Goal: Task Accomplishment & Management: Complete application form

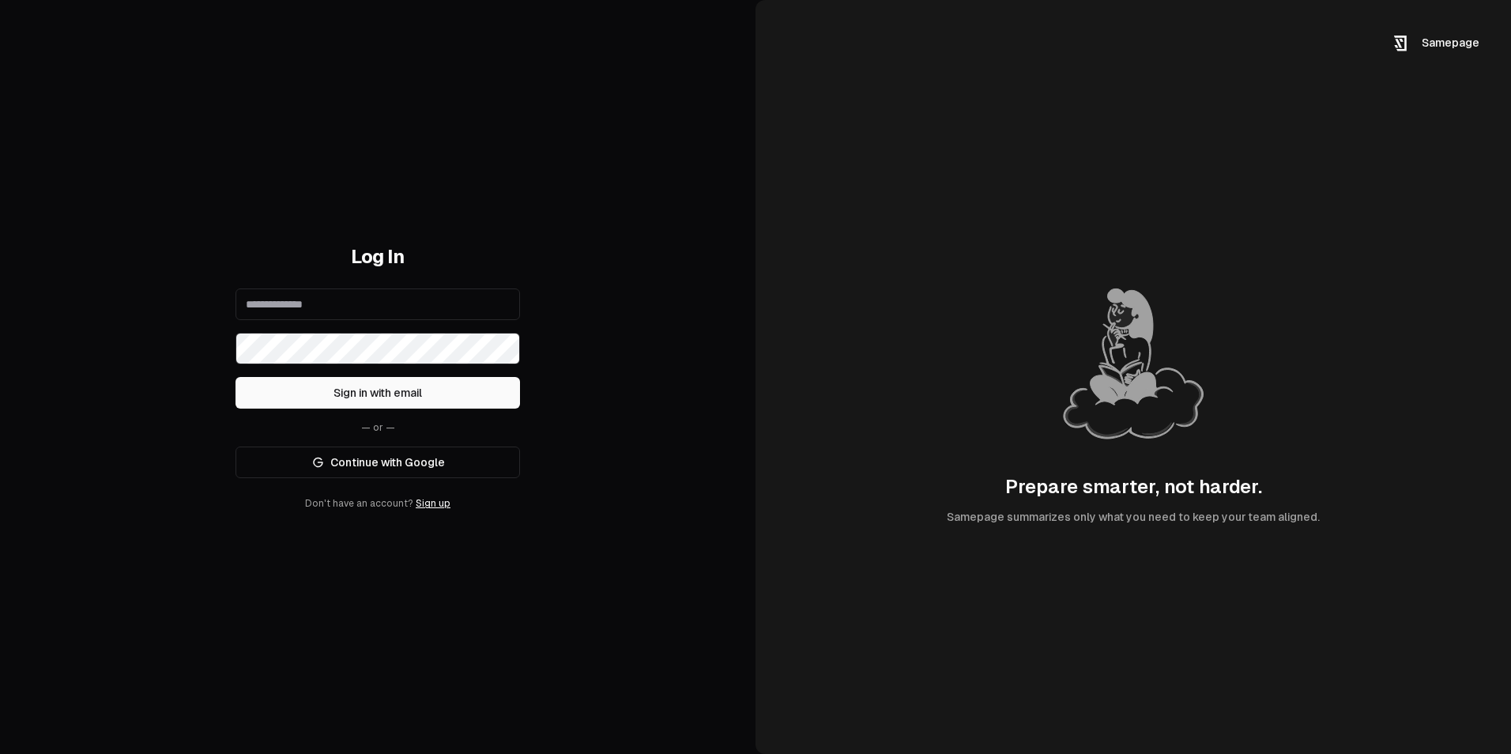
click at [444, 466] on link "Continue with Google" at bounding box center [378, 463] width 285 height 32
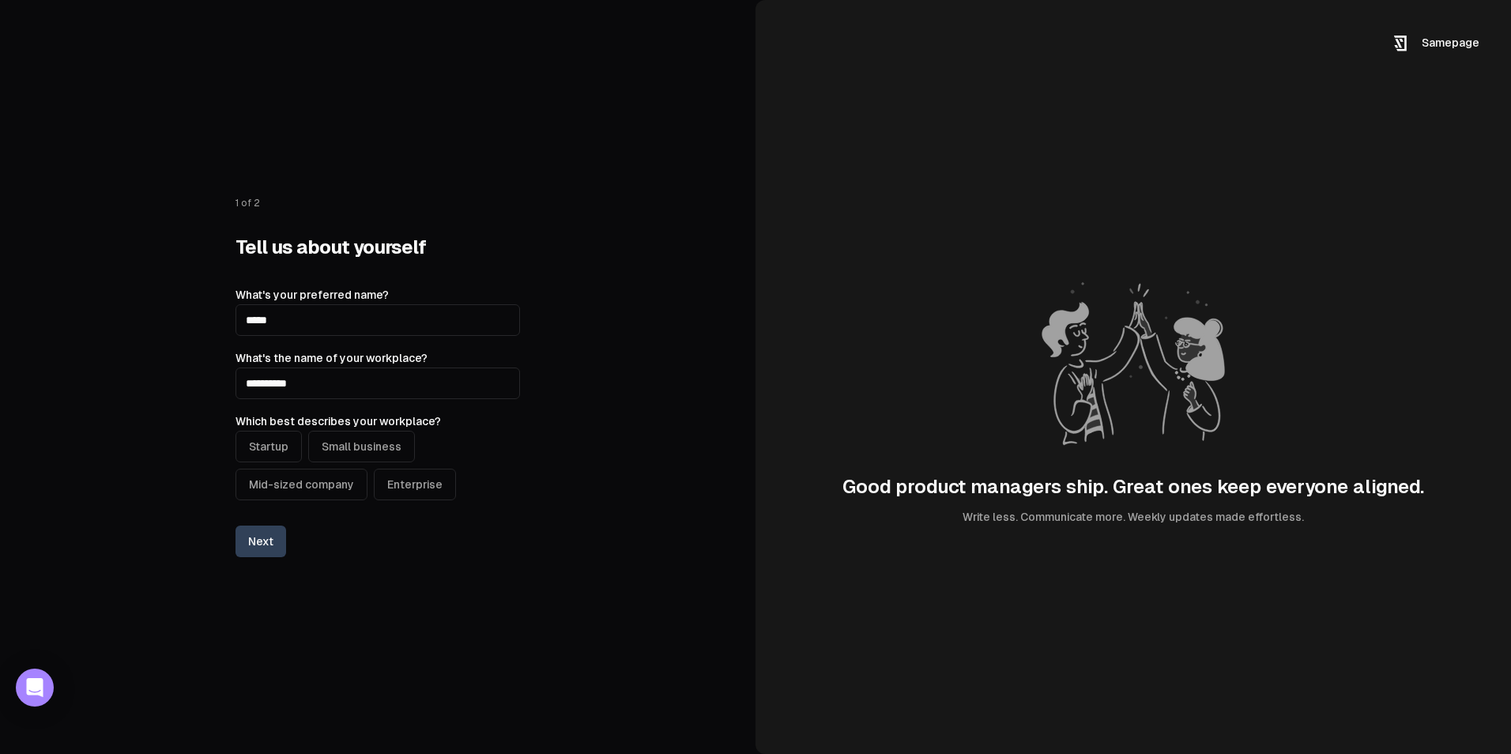
click at [397, 482] on button "Enterprise" at bounding box center [415, 485] width 82 height 32
click at [261, 543] on button "Next" at bounding box center [261, 542] width 51 height 32
